Goal: Information Seeking & Learning: Learn about a topic

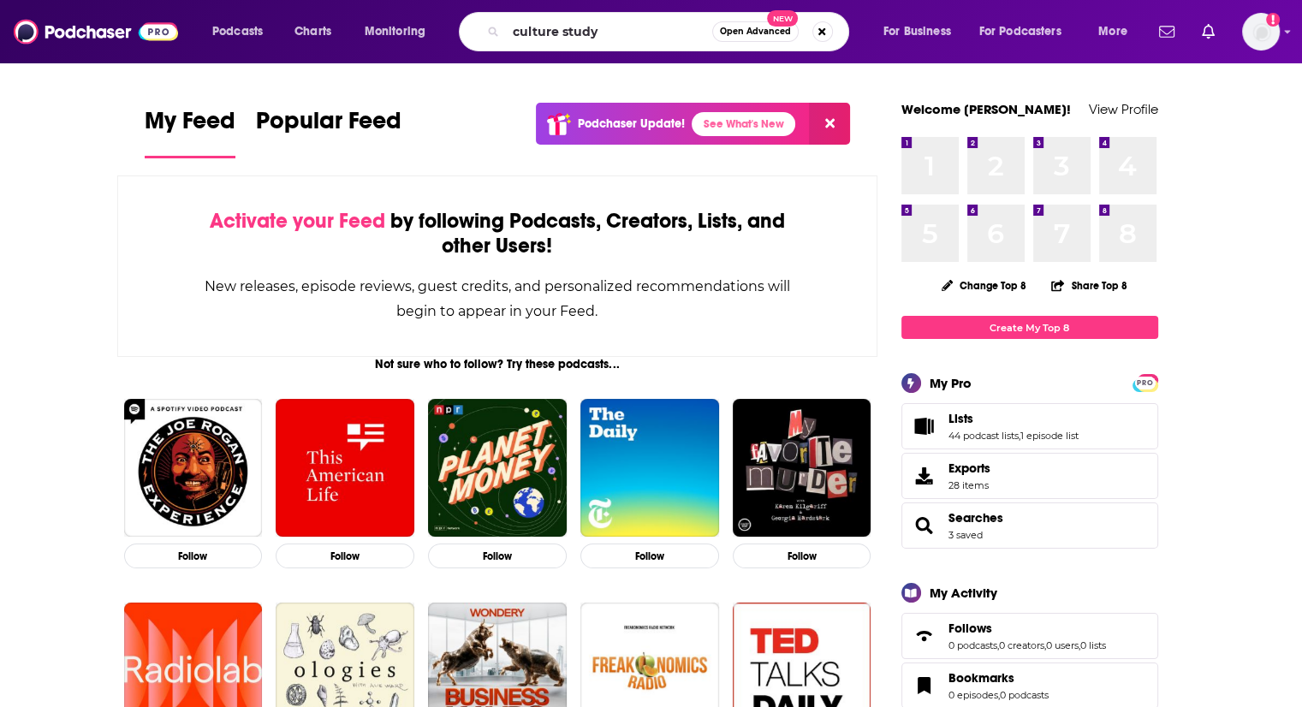
type input "culture study"
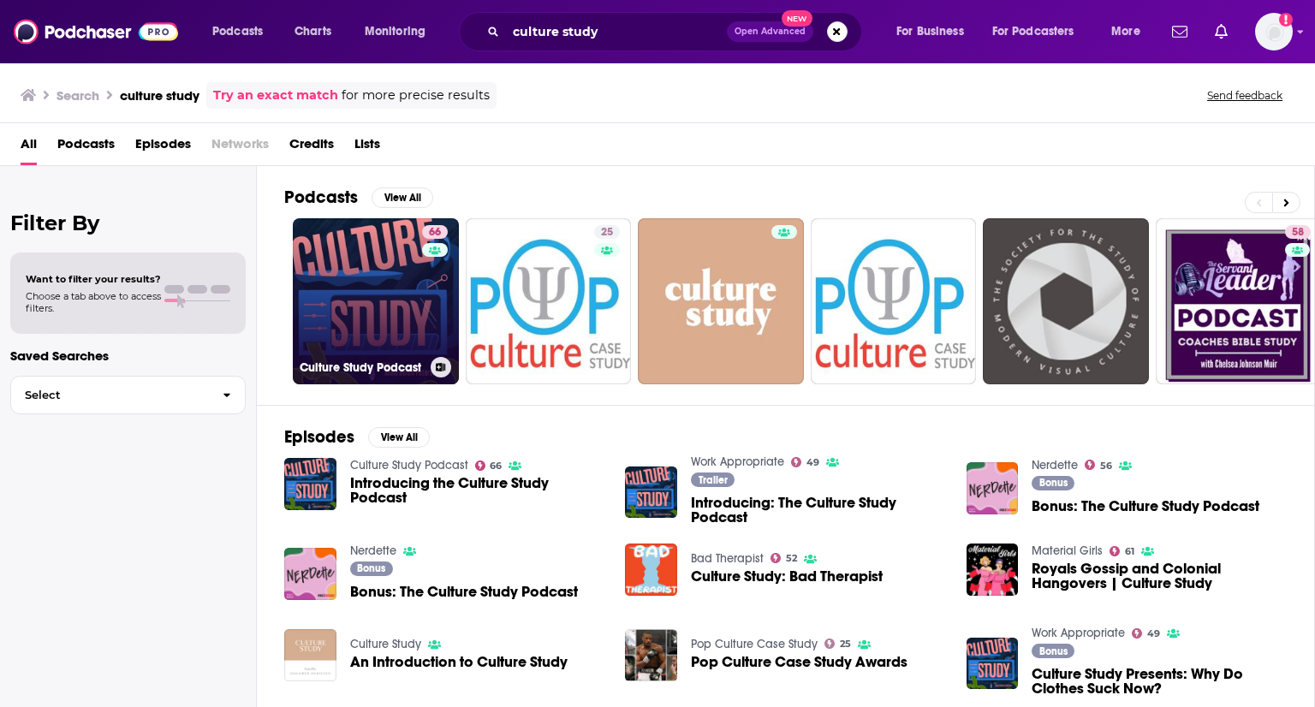
click at [380, 247] on link "66 Culture Study Podcast" at bounding box center [376, 301] width 166 height 166
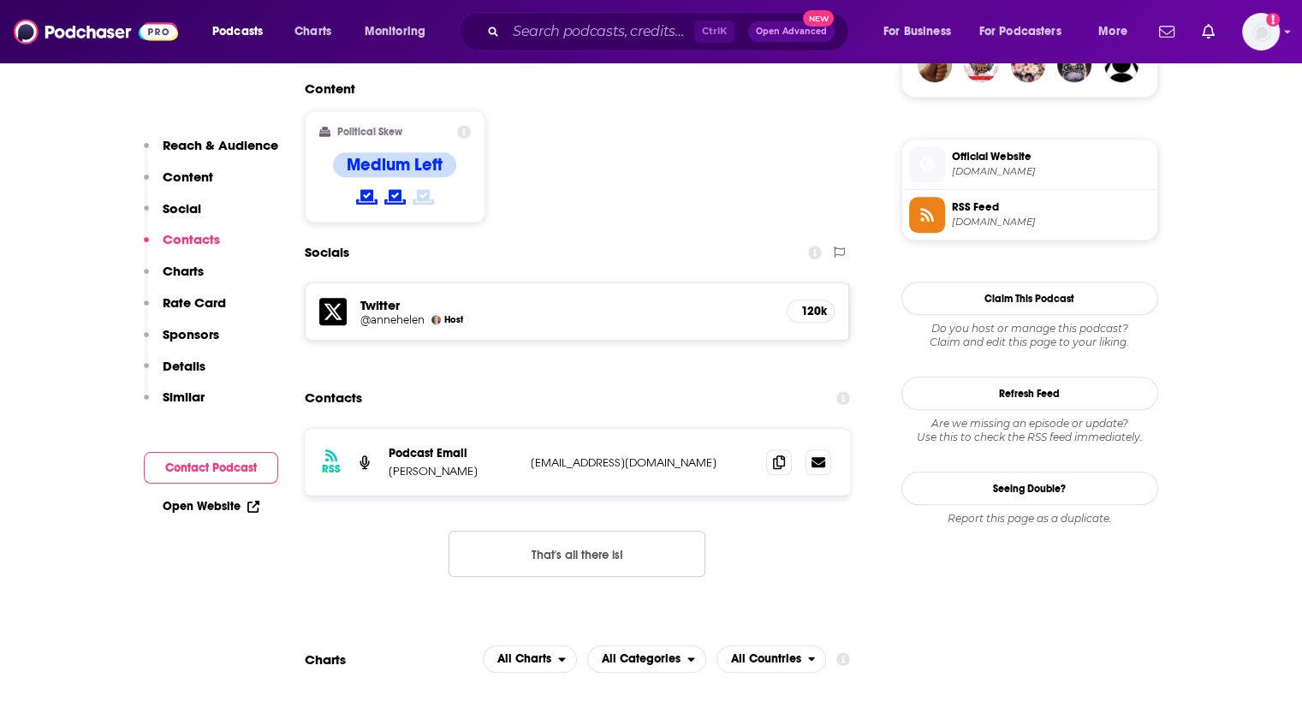
scroll to position [1314, 0]
click at [776, 449] on span at bounding box center [779, 462] width 26 height 26
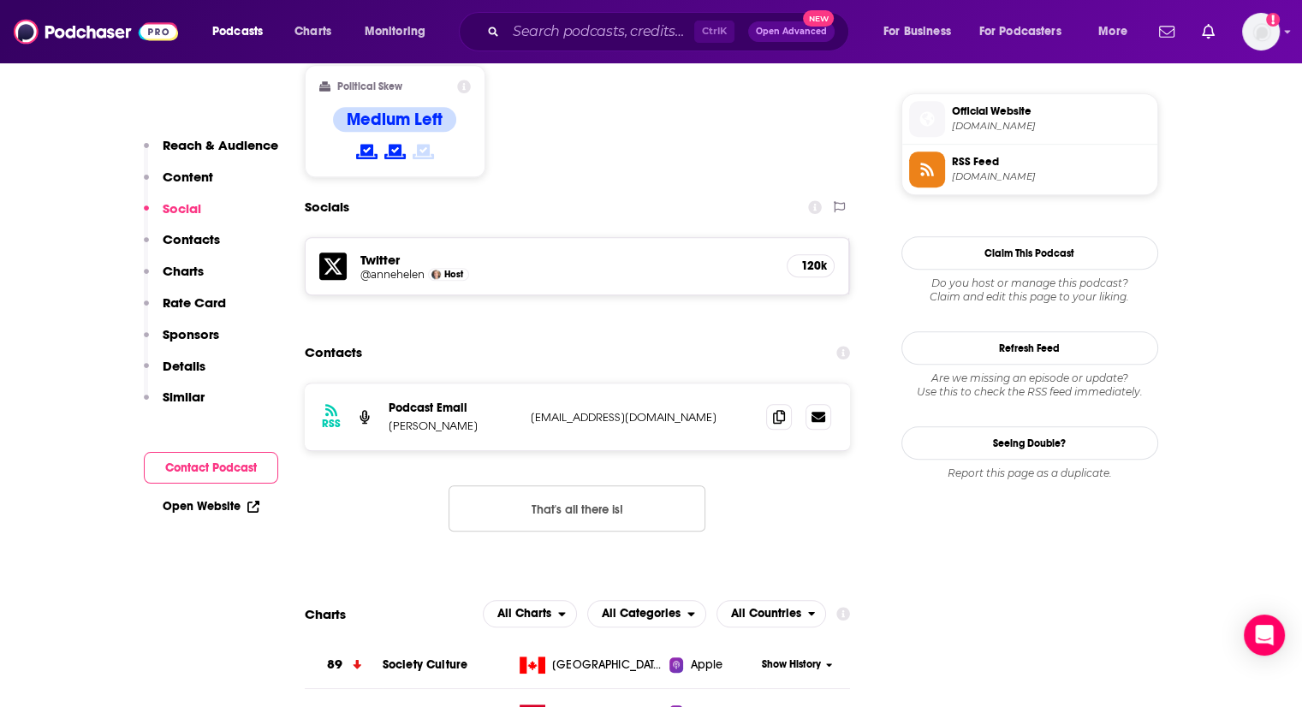
scroll to position [1224, 0]
